Goal: Information Seeking & Learning: Check status

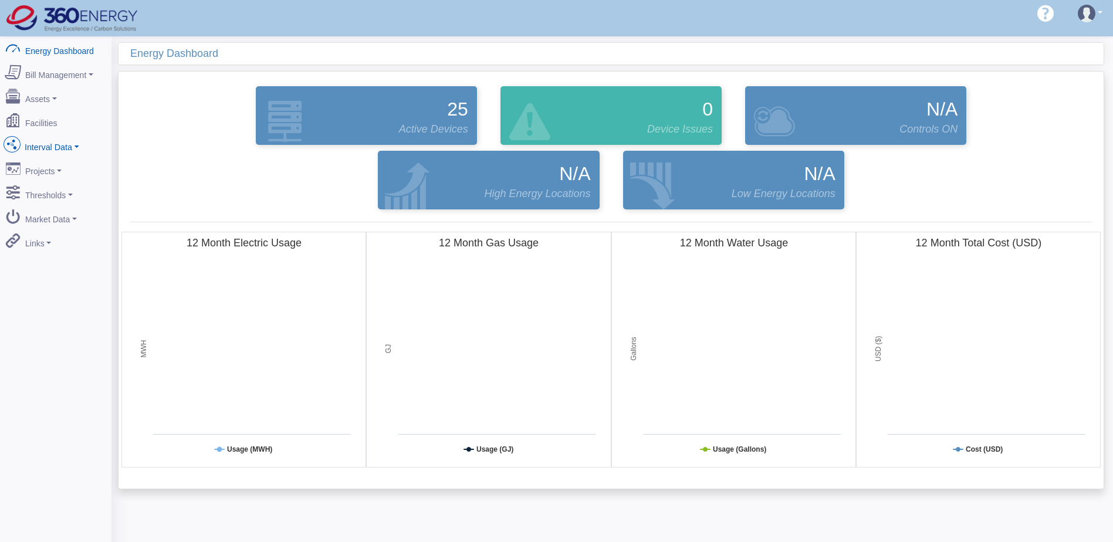
click at [51, 137] on link "Interval Data" at bounding box center [56, 145] width 114 height 25
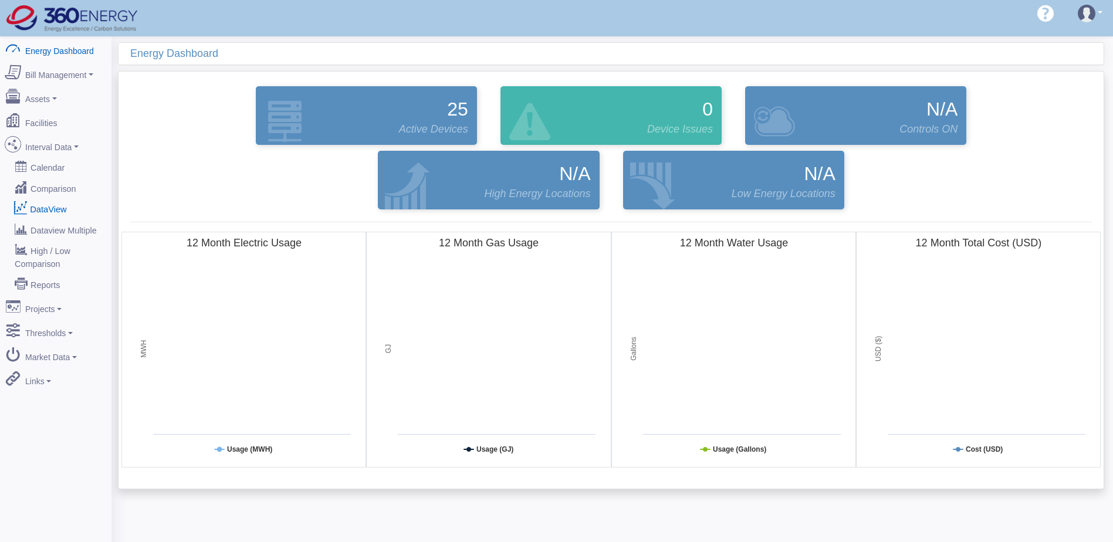
click at [53, 203] on link "DataView" at bounding box center [56, 208] width 114 height 21
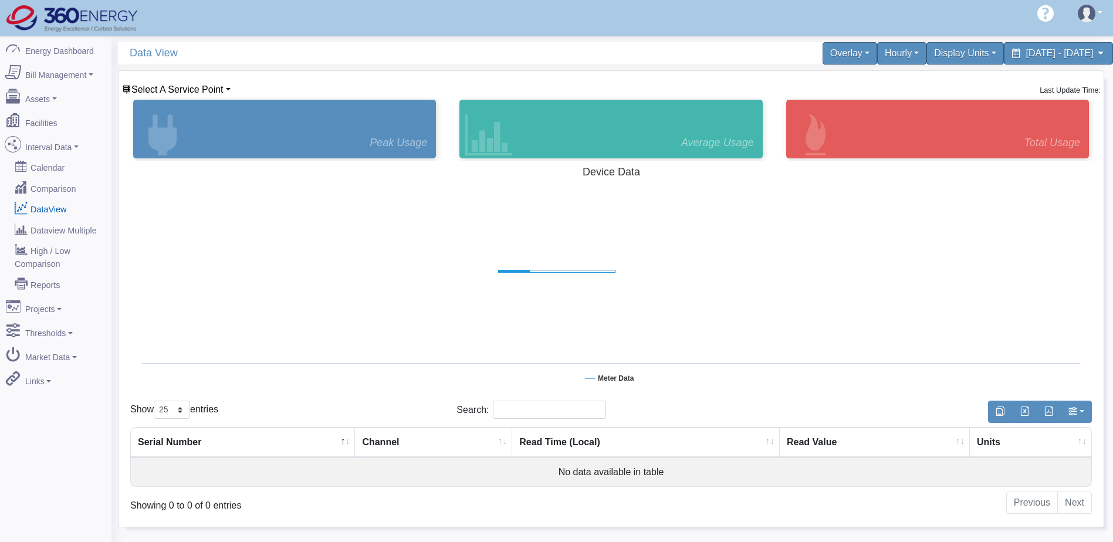
select select "25"
click at [205, 90] on span "Select A Service Point" at bounding box center [177, 89] width 92 height 10
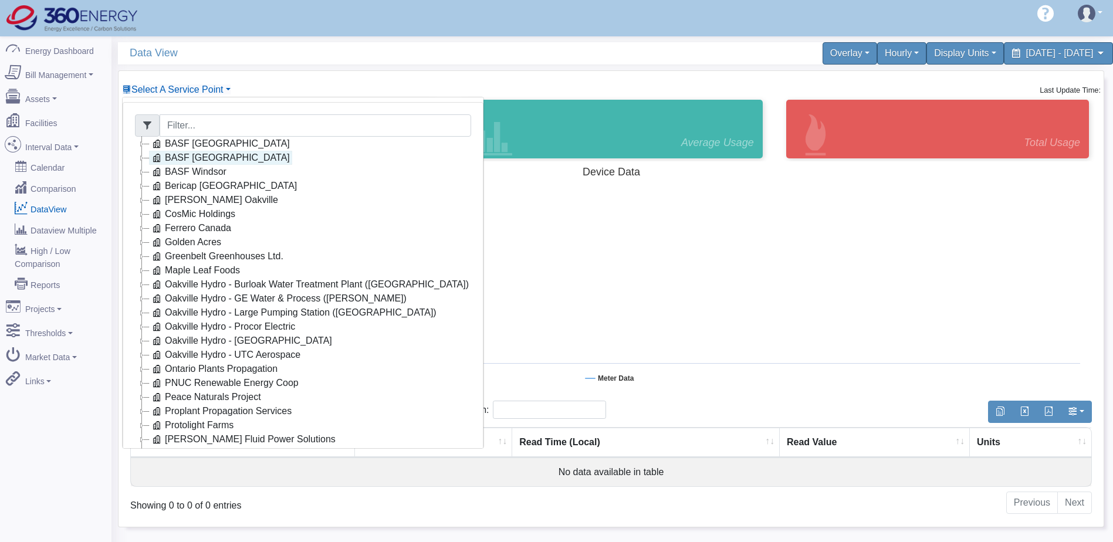
click at [199, 148] on link "BASF Cornwall" at bounding box center [220, 144] width 143 height 14
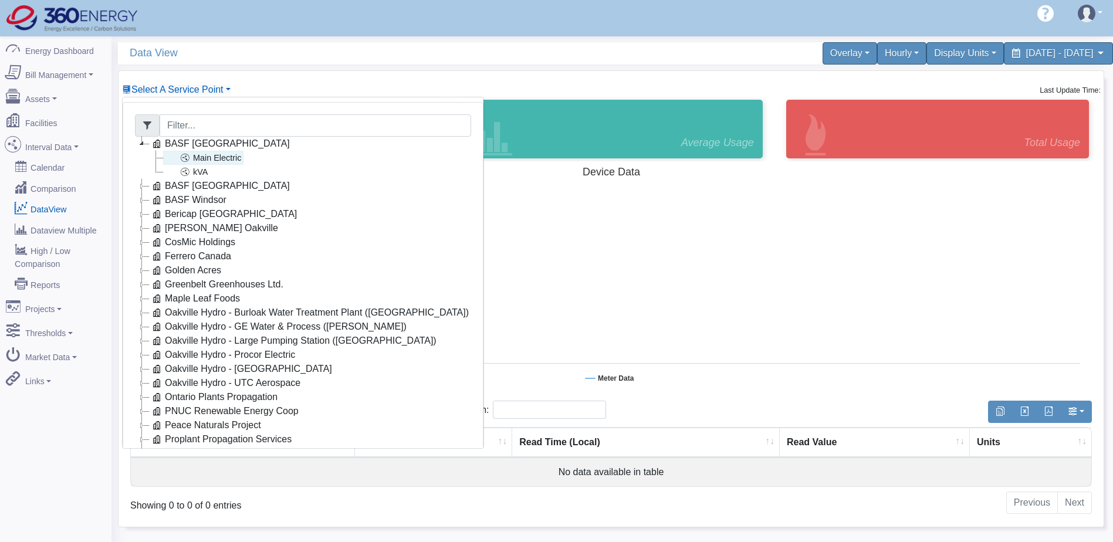
click at [214, 161] on link "Main Electric" at bounding box center [203, 158] width 80 height 14
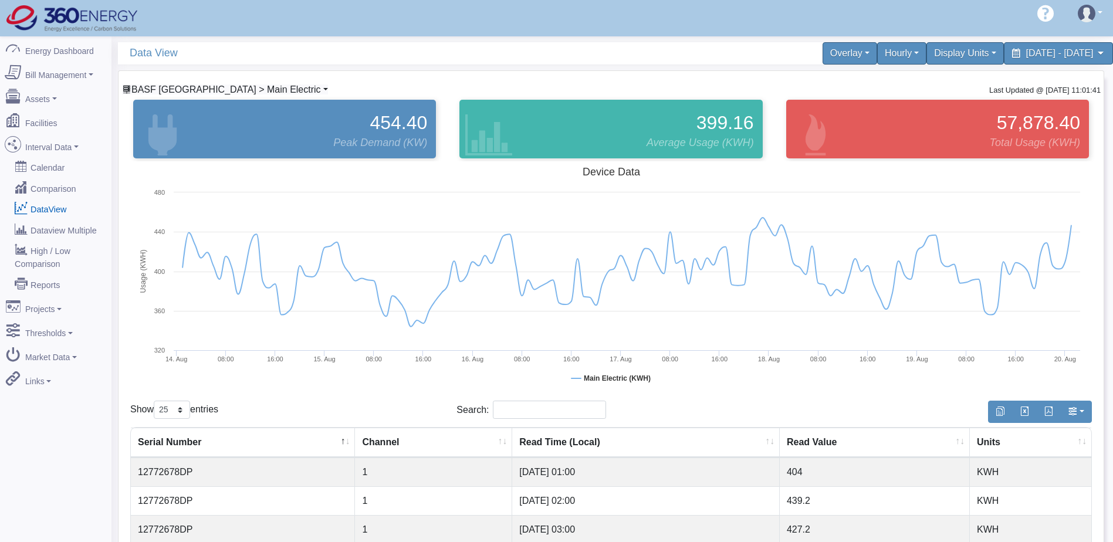
click at [224, 87] on span "BASF Cornwall > Main Electric" at bounding box center [226, 89] width 190 height 10
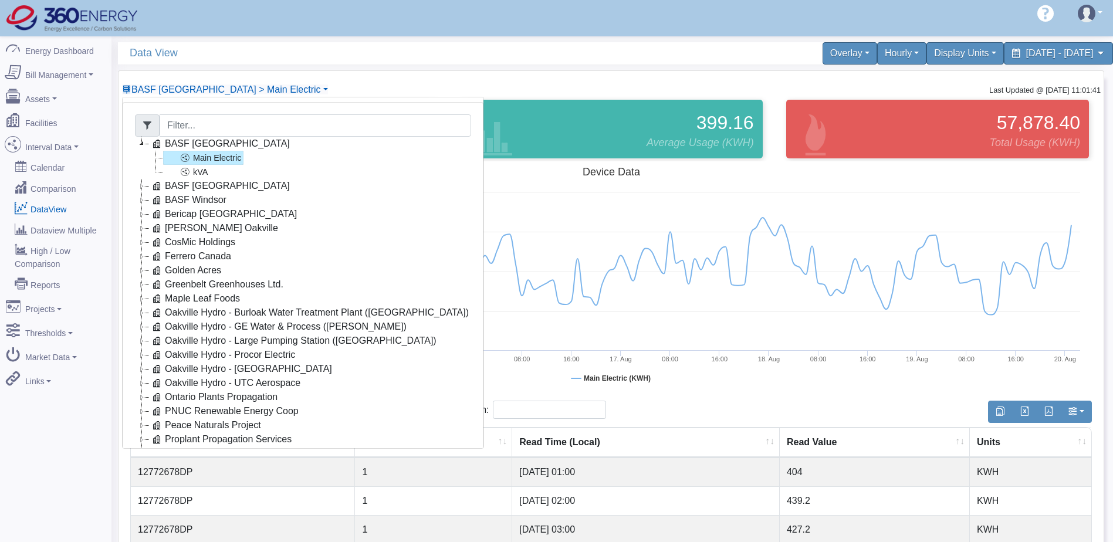
click at [143, 146] on icon at bounding box center [142, 144] width 14 height 14
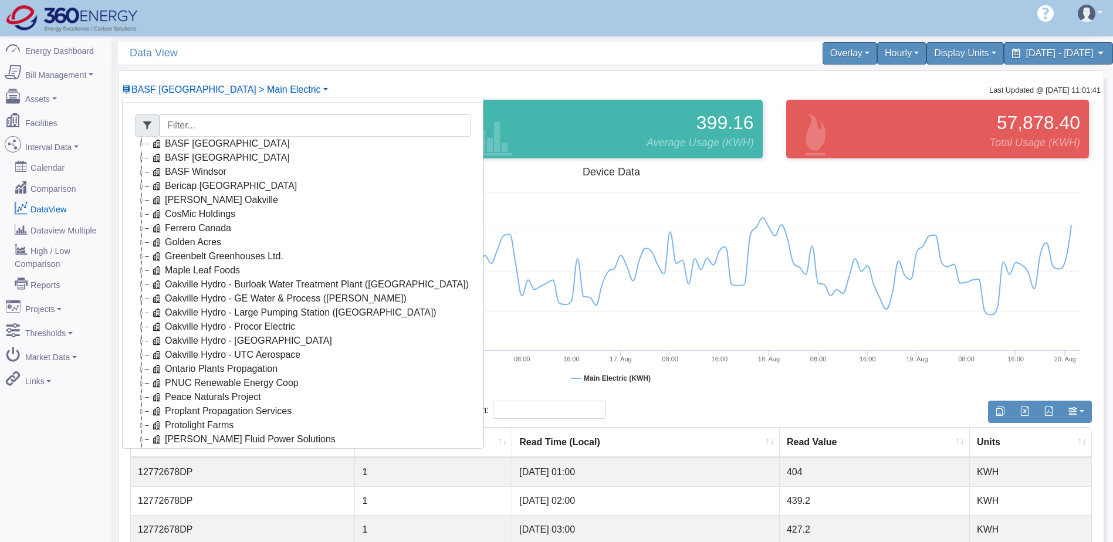
click at [141, 174] on icon at bounding box center [142, 172] width 14 height 14
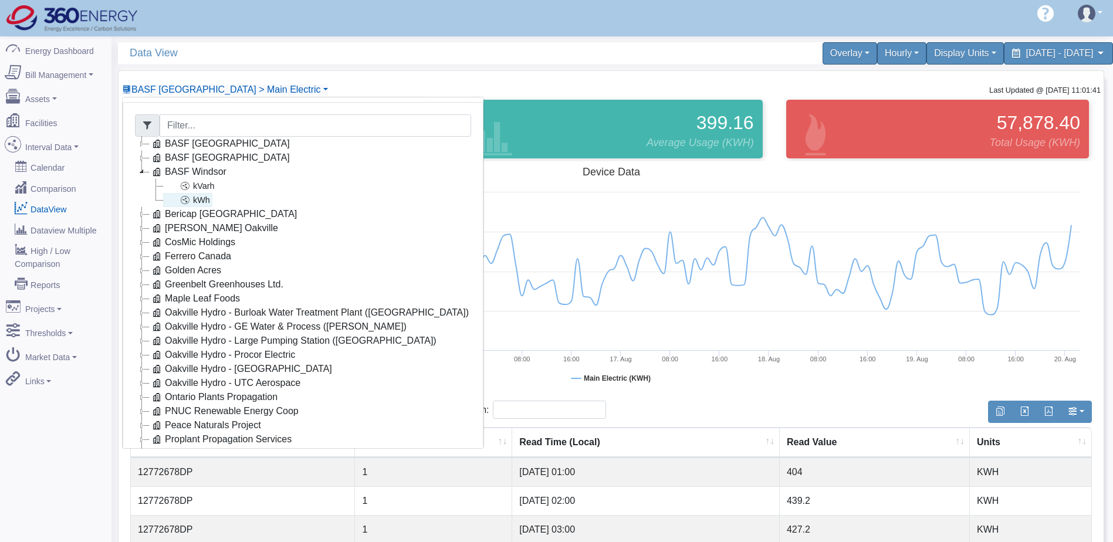
click at [200, 202] on link "kWh" at bounding box center [187, 200] width 49 height 14
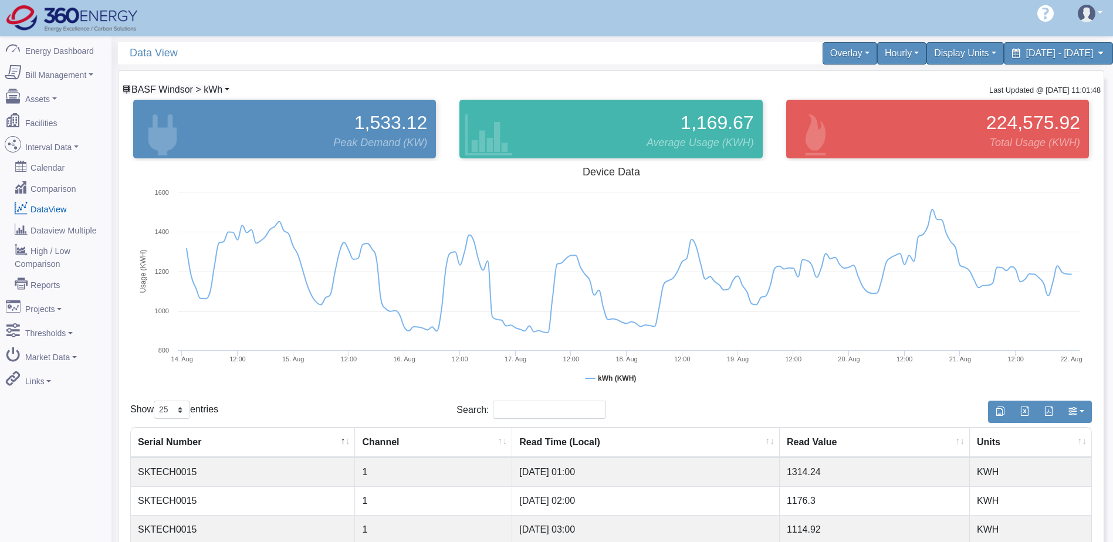
click at [194, 92] on span "BASF Windsor > kWh" at bounding box center [176, 89] width 91 height 10
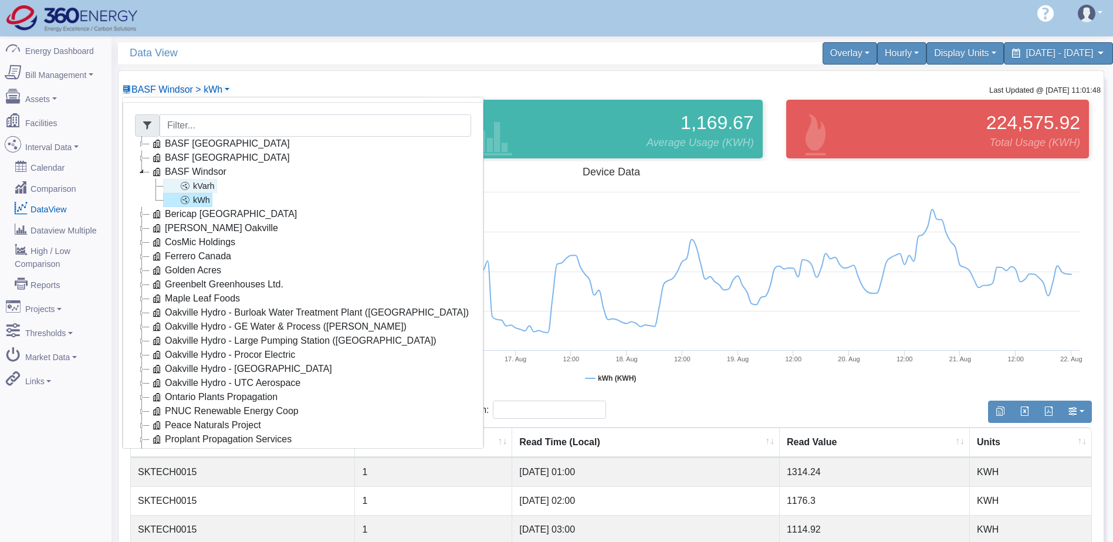
click at [206, 188] on link "kVarh" at bounding box center [190, 186] width 54 height 14
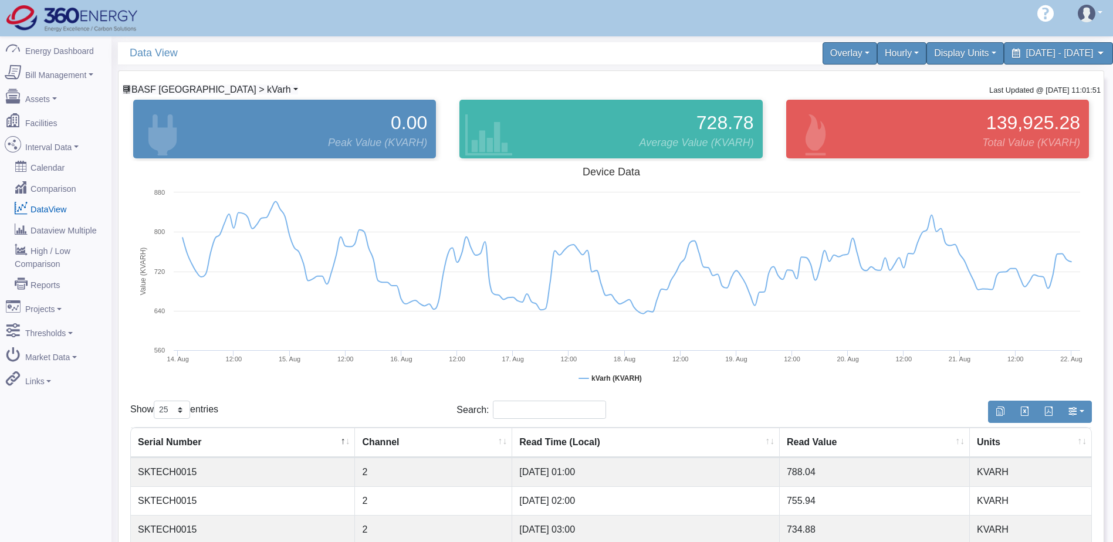
click at [224, 91] on span "BASF Windsor > kVarh" at bounding box center [211, 89] width 160 height 10
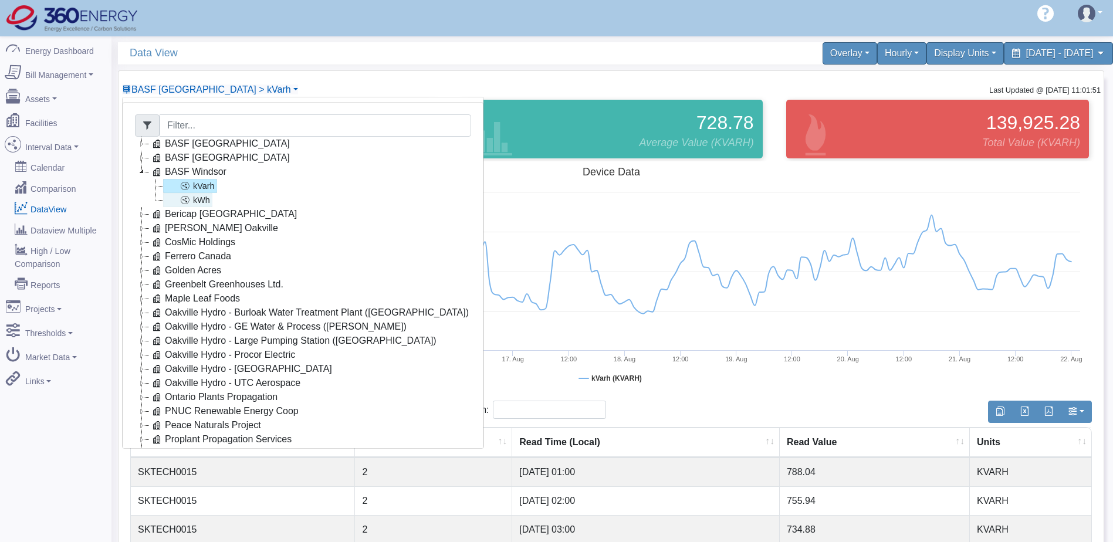
click at [201, 199] on link "kWh" at bounding box center [187, 200] width 49 height 14
